Goal: Task Accomplishment & Management: Complete application form

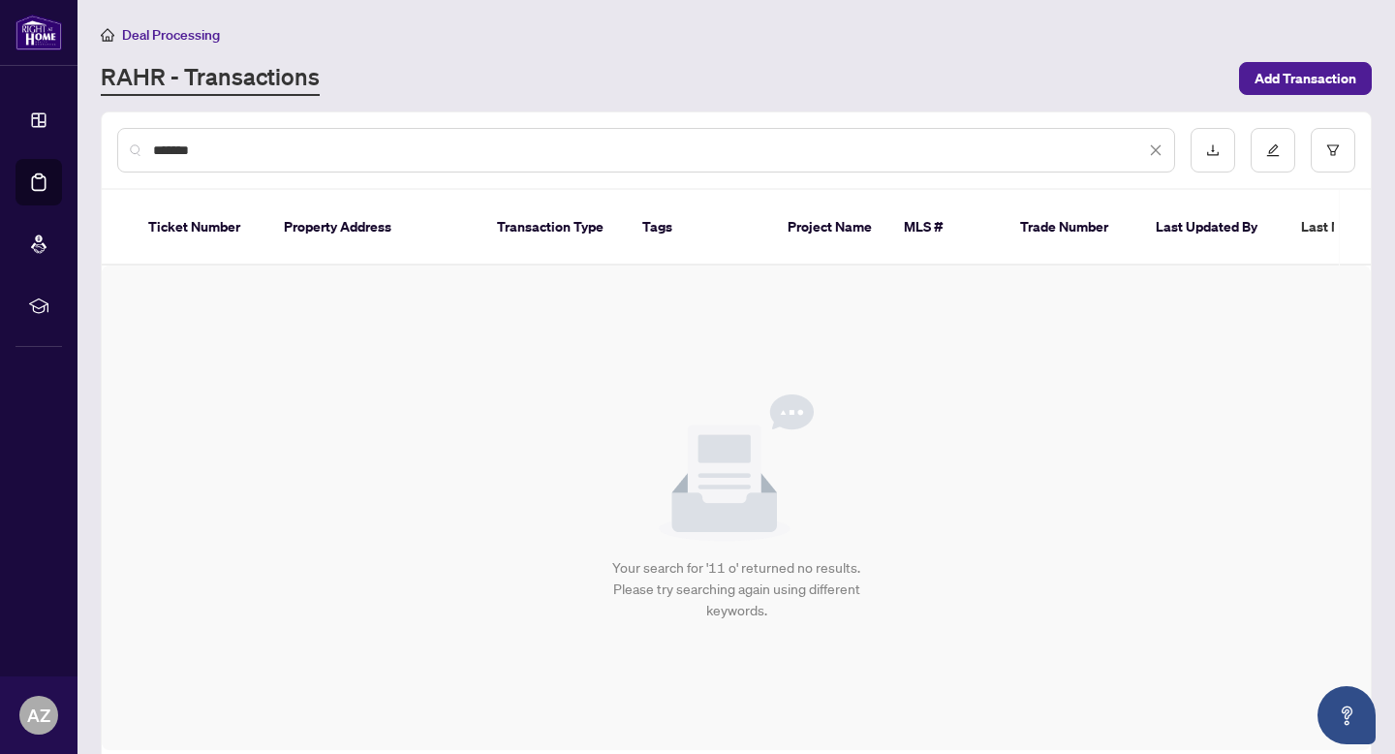
type input "*******"
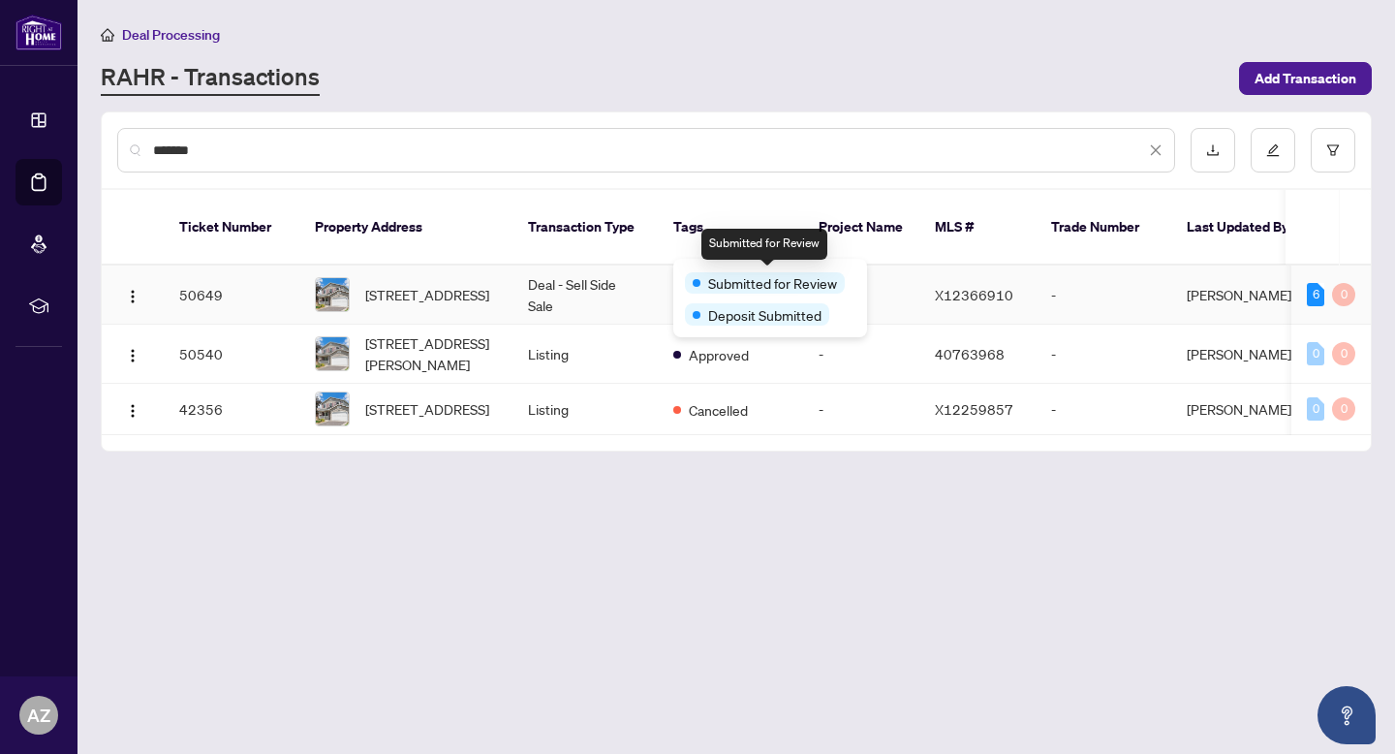
click at [555, 272] on td "Deal - Sell Side Sale" at bounding box center [585, 294] width 145 height 59
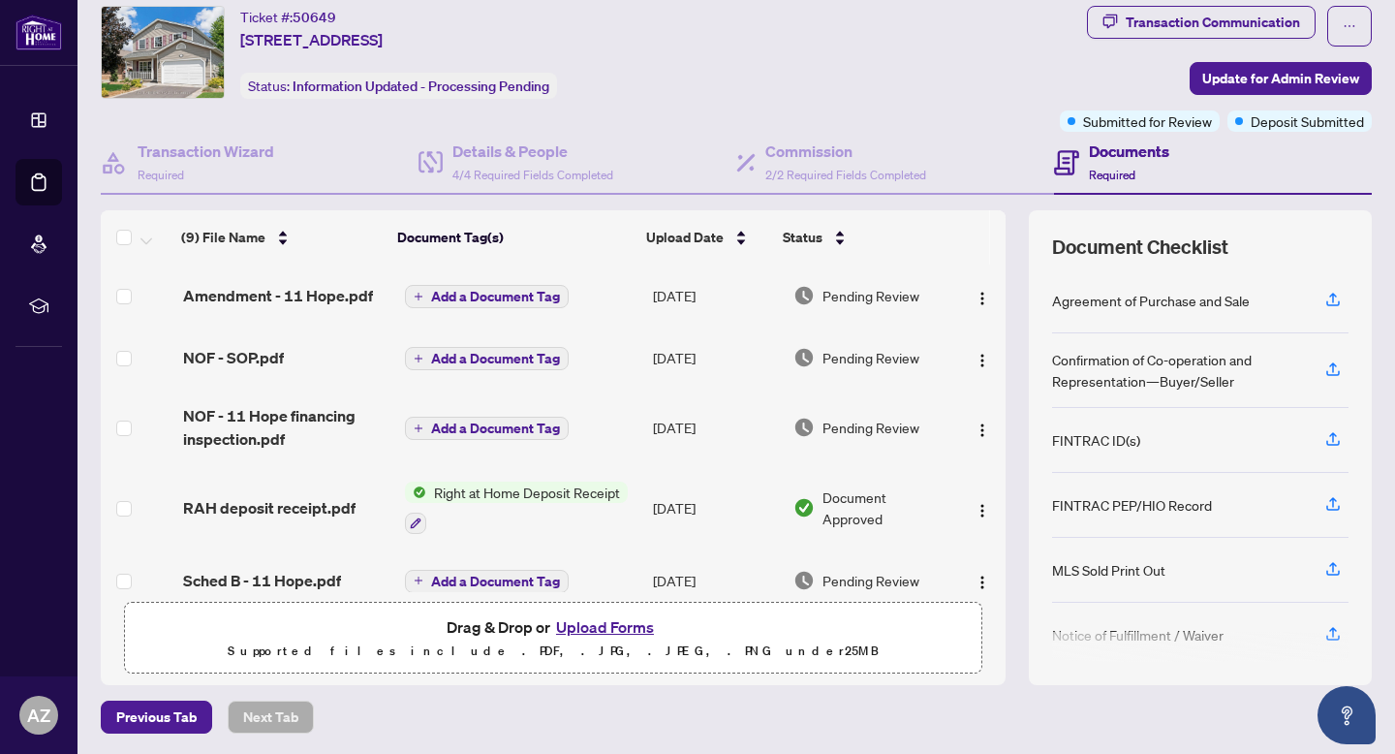
scroll to position [56, 0]
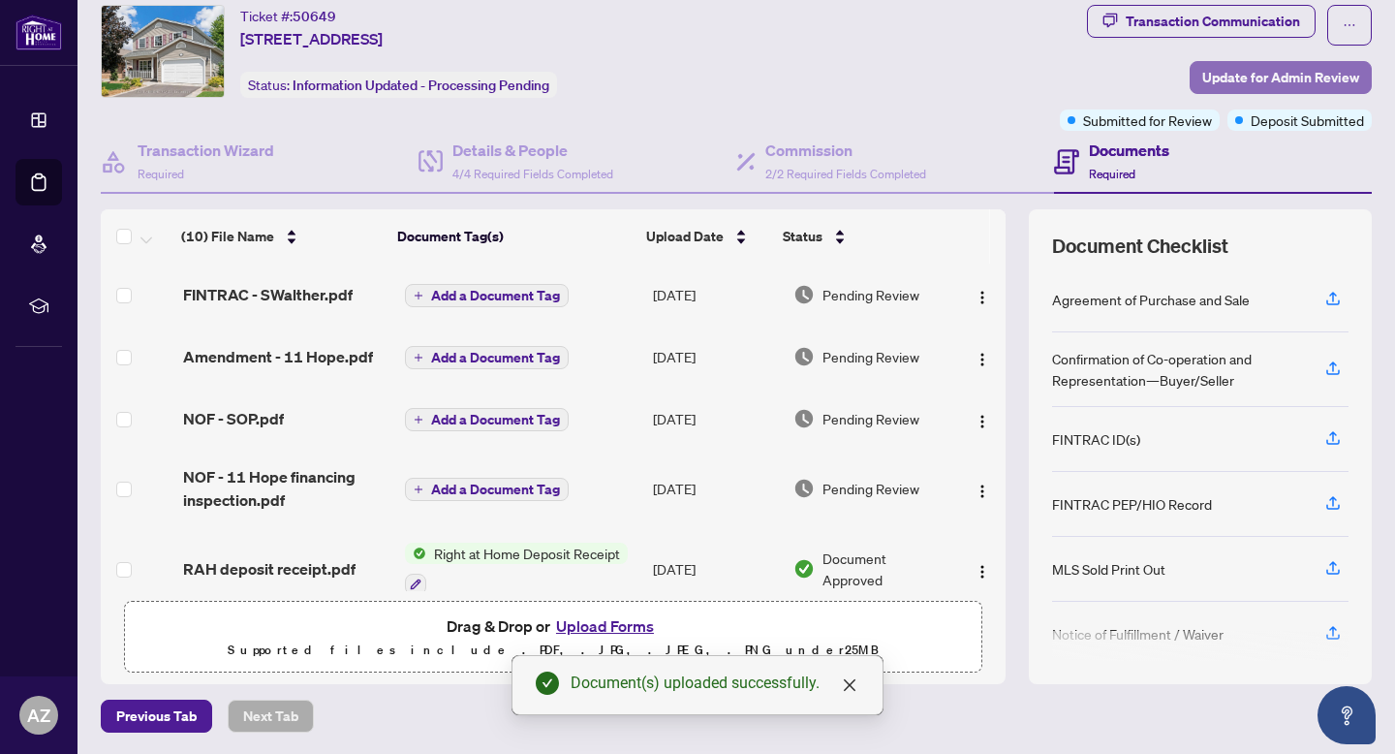
click at [1248, 79] on span "Update for Admin Review" at bounding box center [1280, 77] width 157 height 31
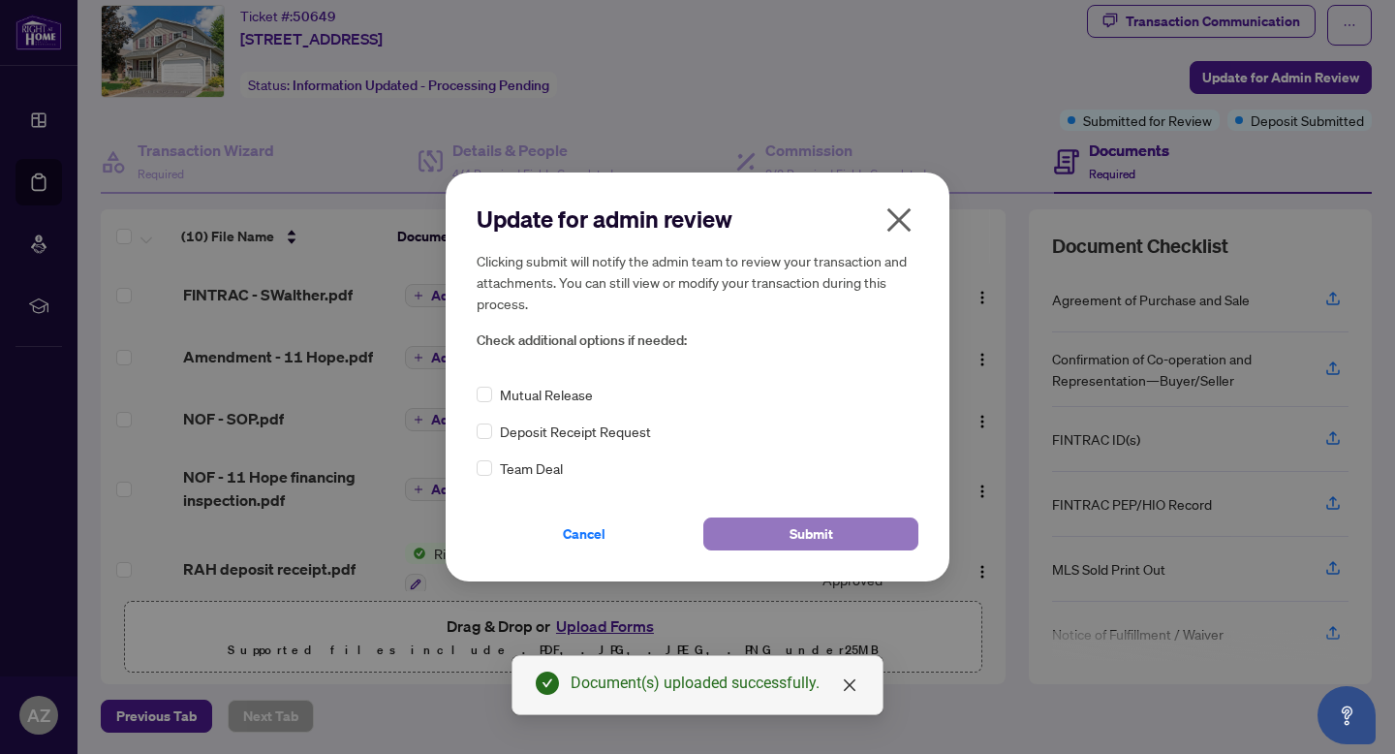
click at [848, 545] on button "Submit" at bounding box center [810, 533] width 215 height 33
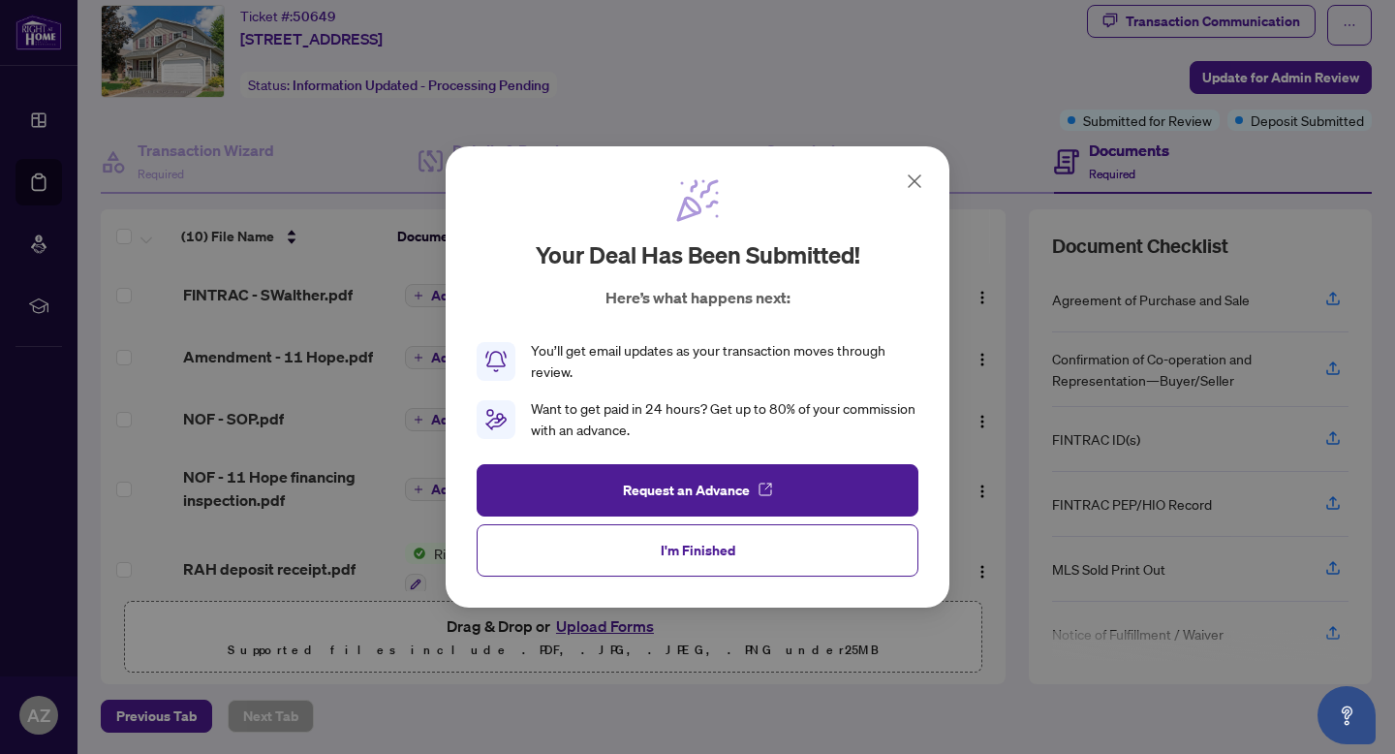
click at [918, 178] on icon at bounding box center [914, 181] width 23 height 23
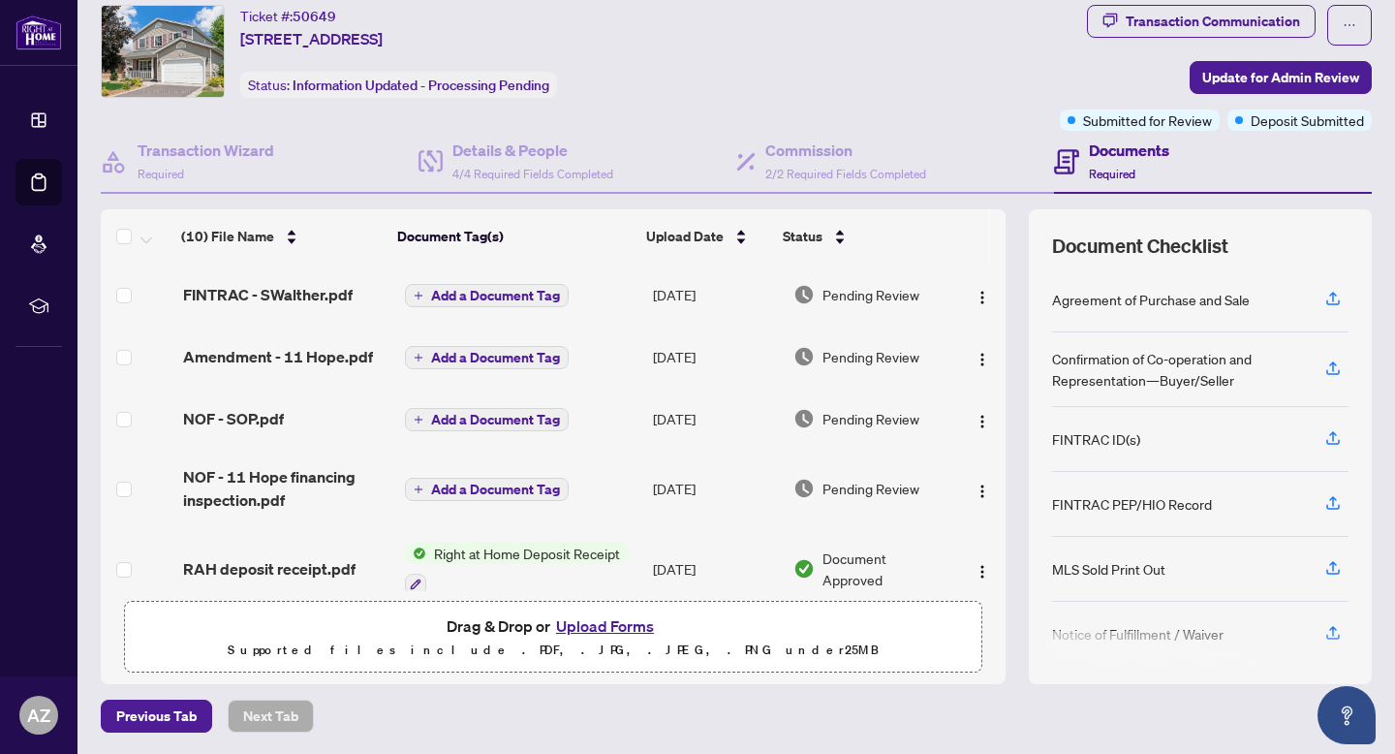
scroll to position [0, 0]
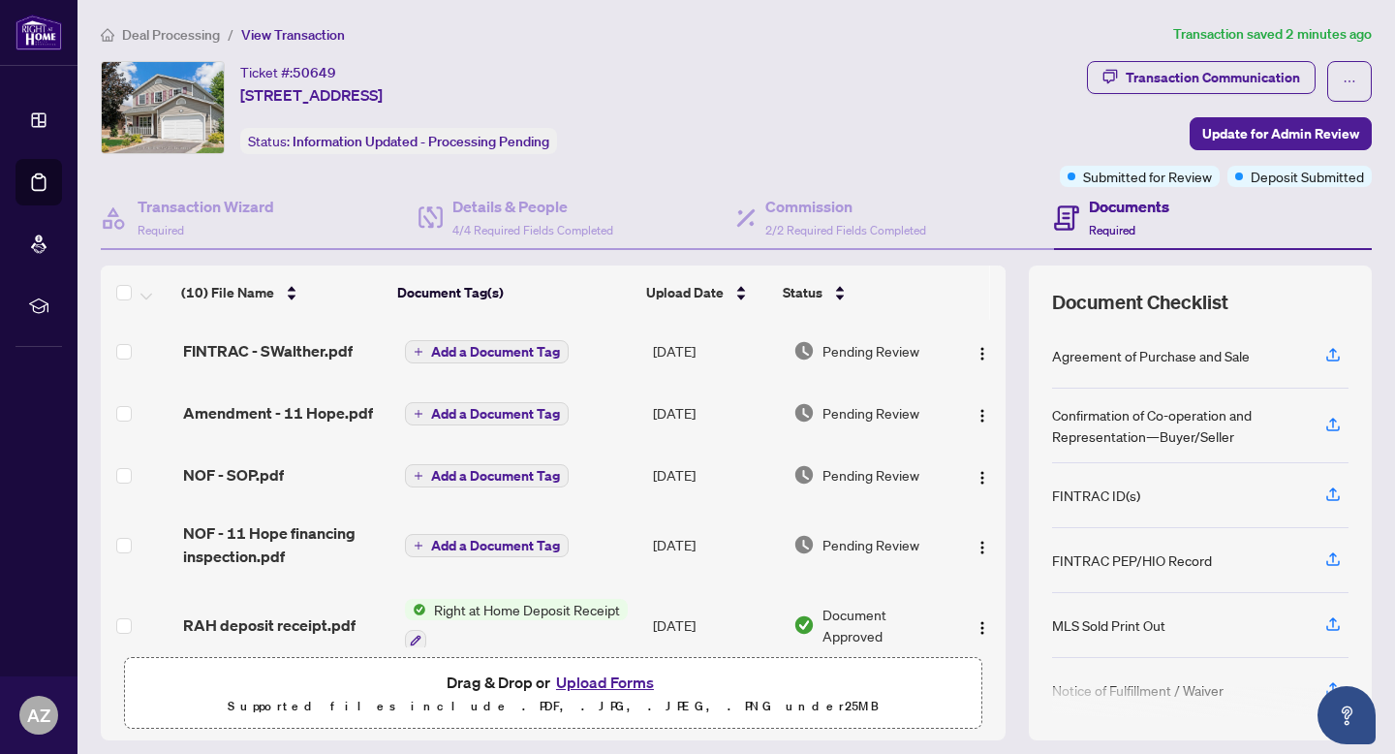
click at [162, 36] on span "Deal Processing" at bounding box center [171, 34] width 98 height 17
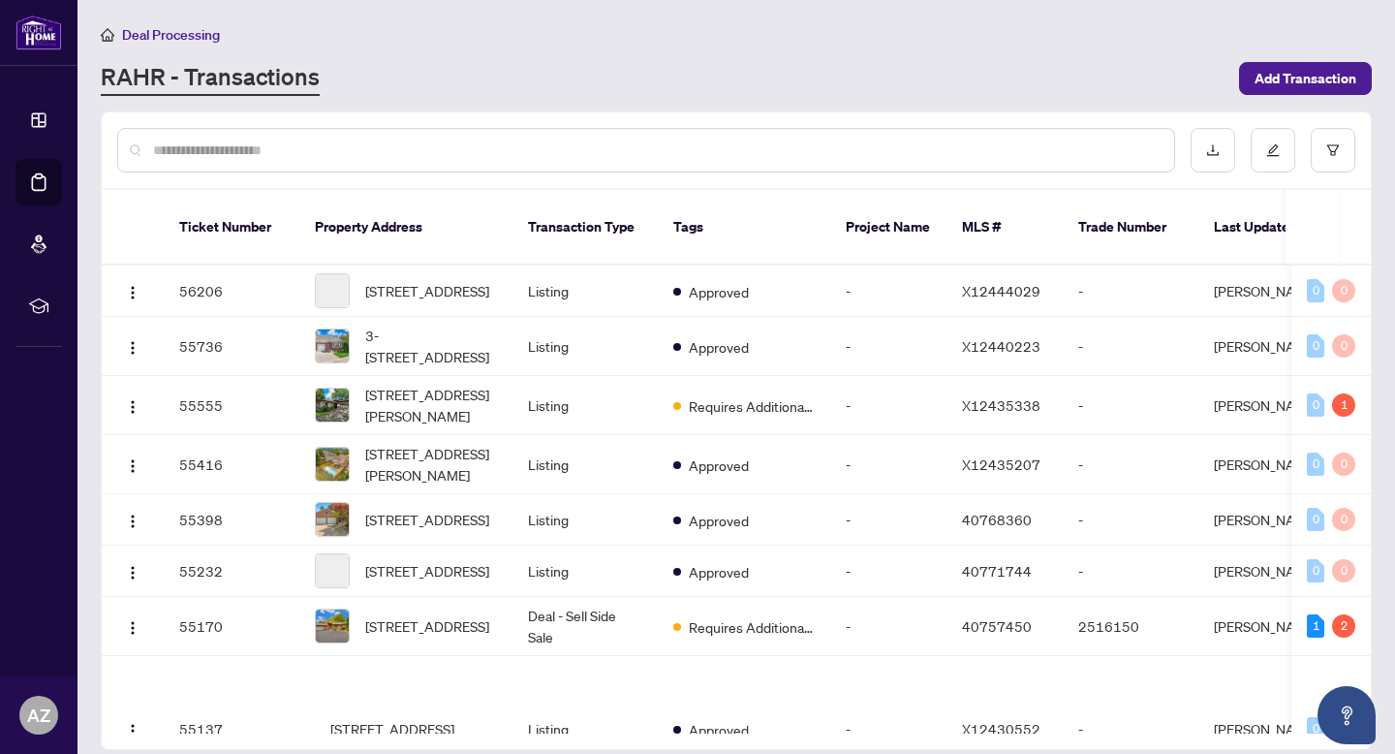
click at [209, 135] on div at bounding box center [646, 150] width 1058 height 45
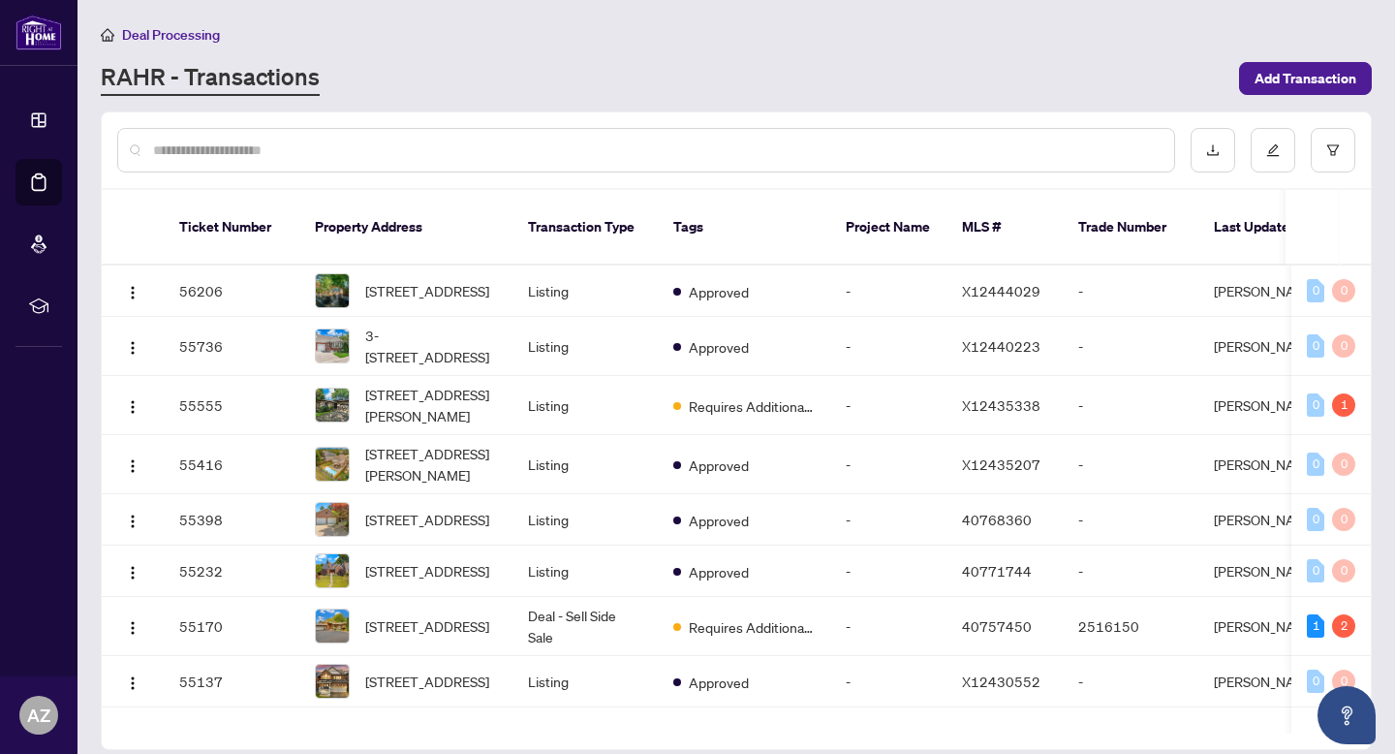
click at [200, 143] on input "text" at bounding box center [656, 150] width 1006 height 21
type input "**********"
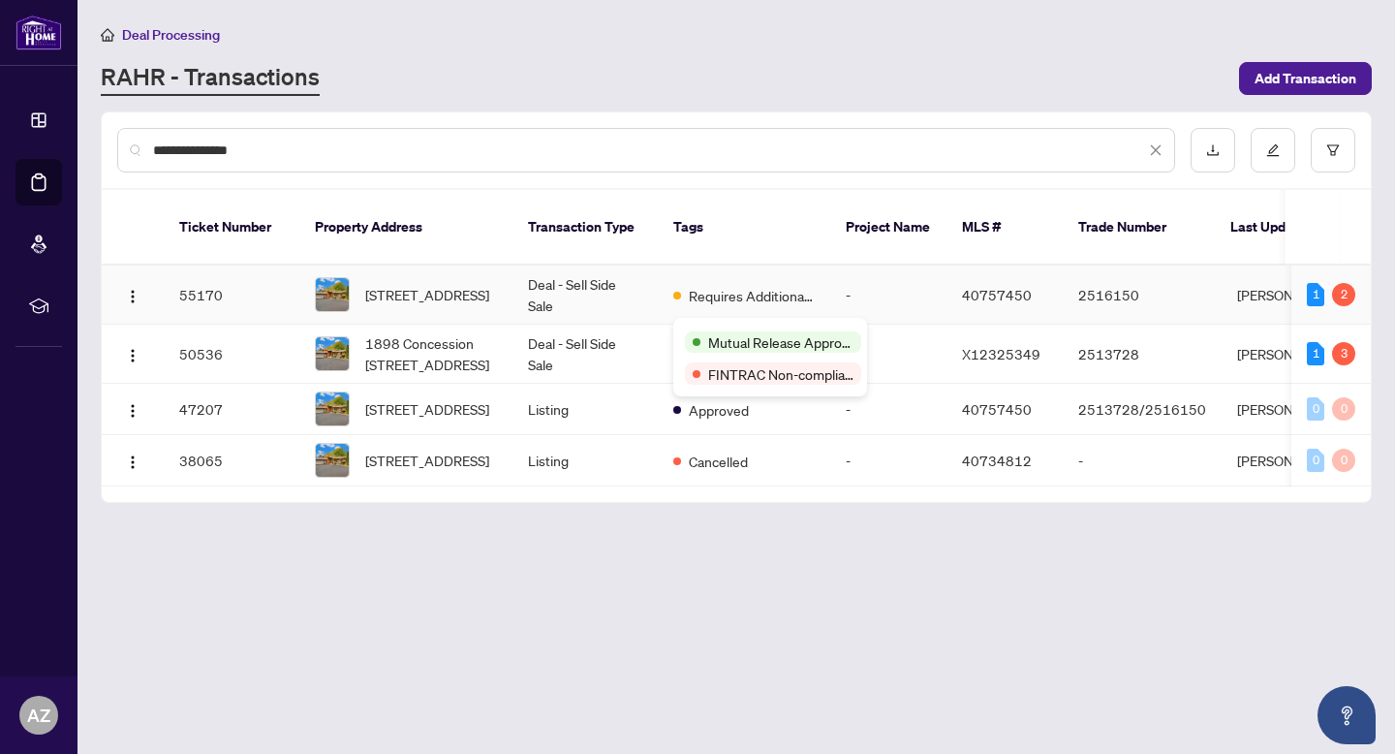
click at [562, 286] on td "Deal - Sell Side Sale" at bounding box center [585, 294] width 145 height 59
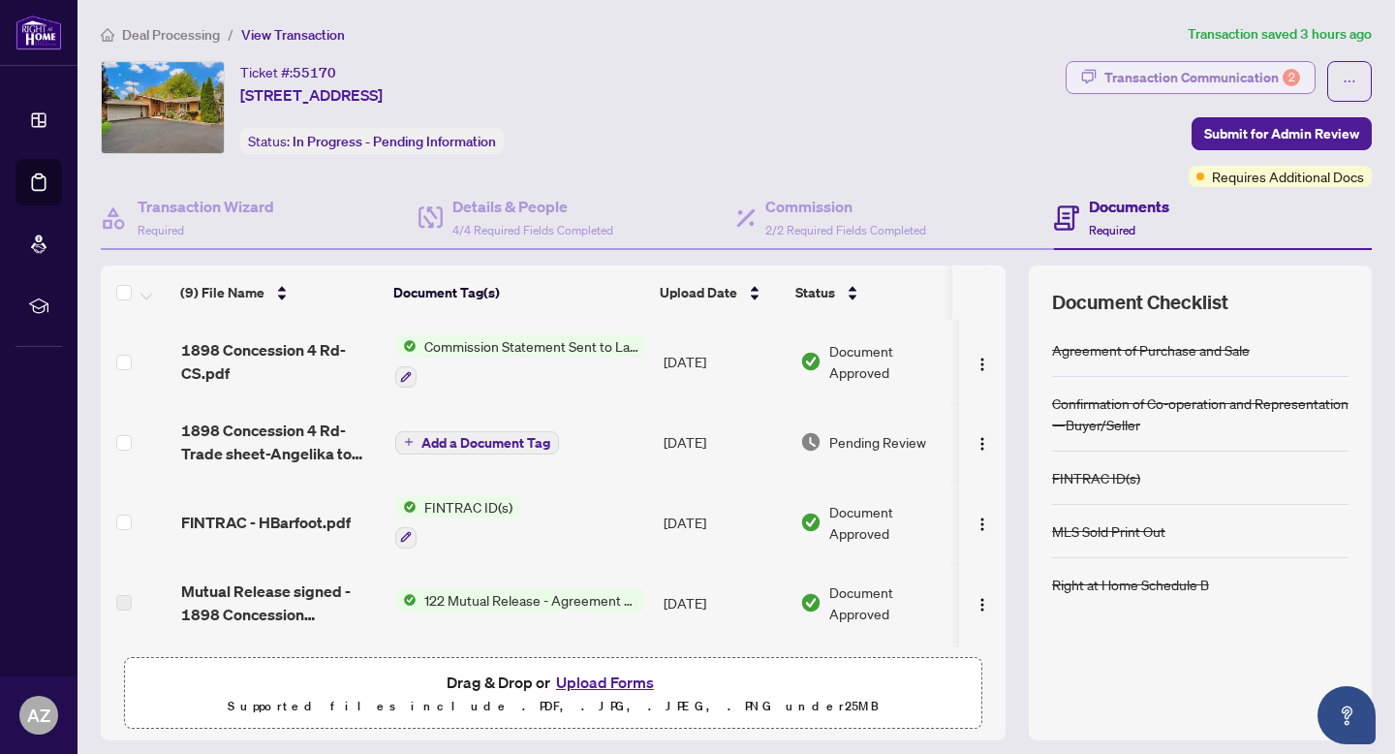
click at [1085, 69] on button "Transaction Communication 2" at bounding box center [1191, 77] width 250 height 33
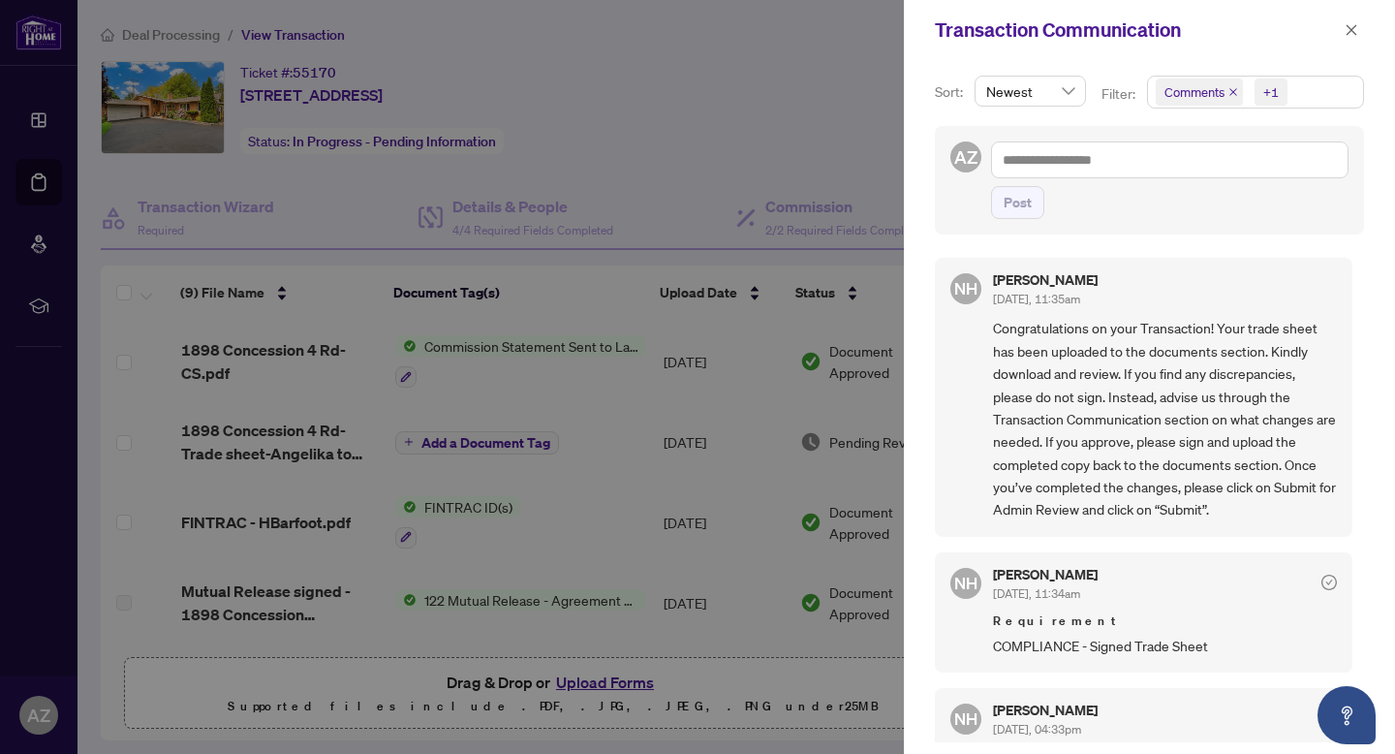
click at [1333, 35] on div "Transaction Communication" at bounding box center [1137, 30] width 404 height 29
click at [1361, 34] on button "button" at bounding box center [1351, 29] width 25 height 23
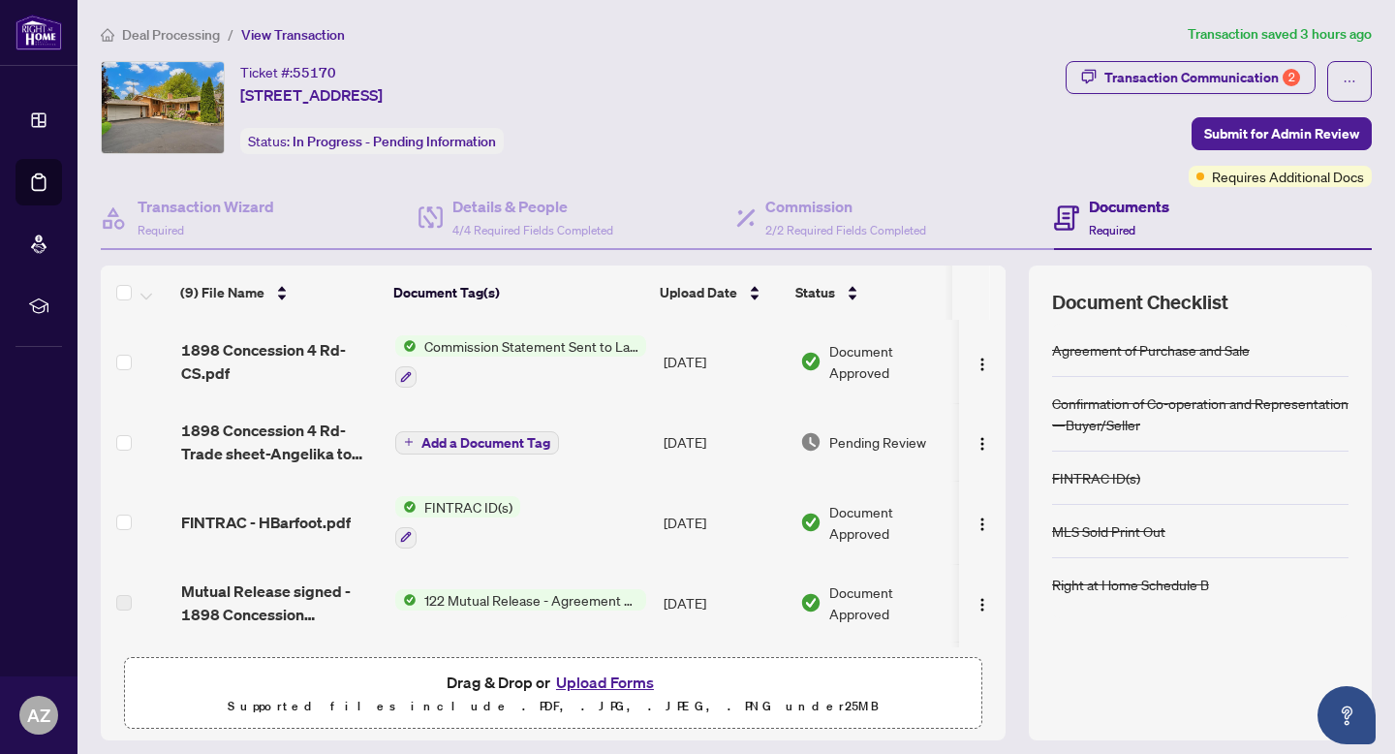
click at [179, 30] on span "Deal Processing" at bounding box center [171, 34] width 98 height 17
